Goal: Task Accomplishment & Management: Manage account settings

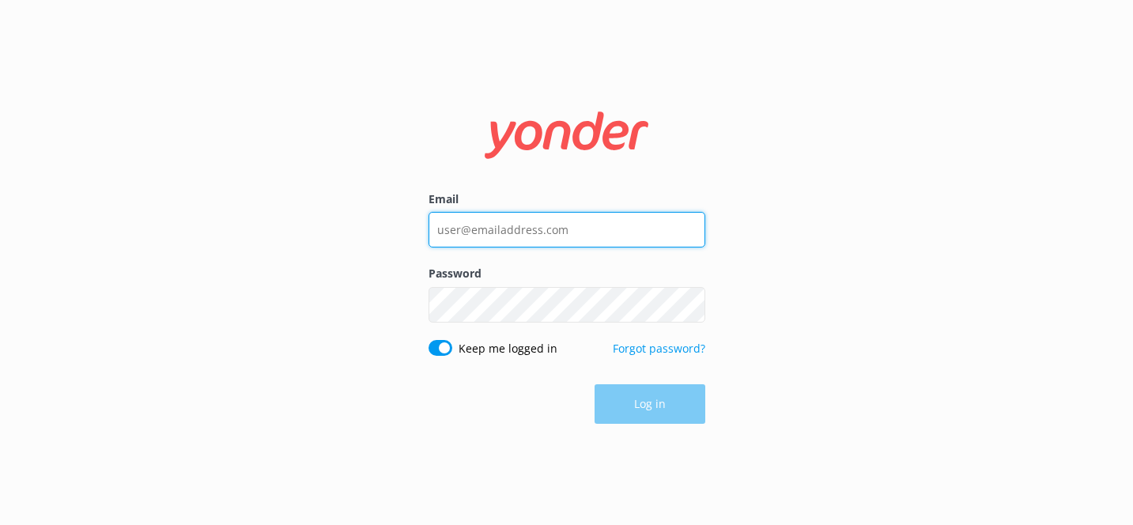
type input "[PERSON_NAME][EMAIL_ADDRESS][DOMAIN_NAME]"
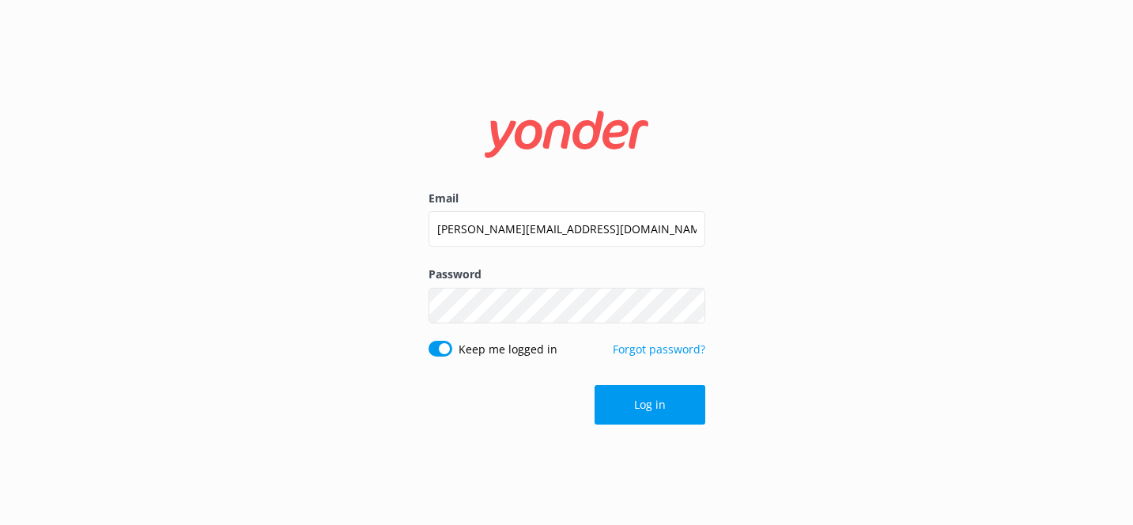
click at [651, 413] on div "Log in" at bounding box center [566, 405] width 277 height 40
click at [651, 413] on button "Log in" at bounding box center [649, 405] width 111 height 40
